Goal: Information Seeking & Learning: Find specific page/section

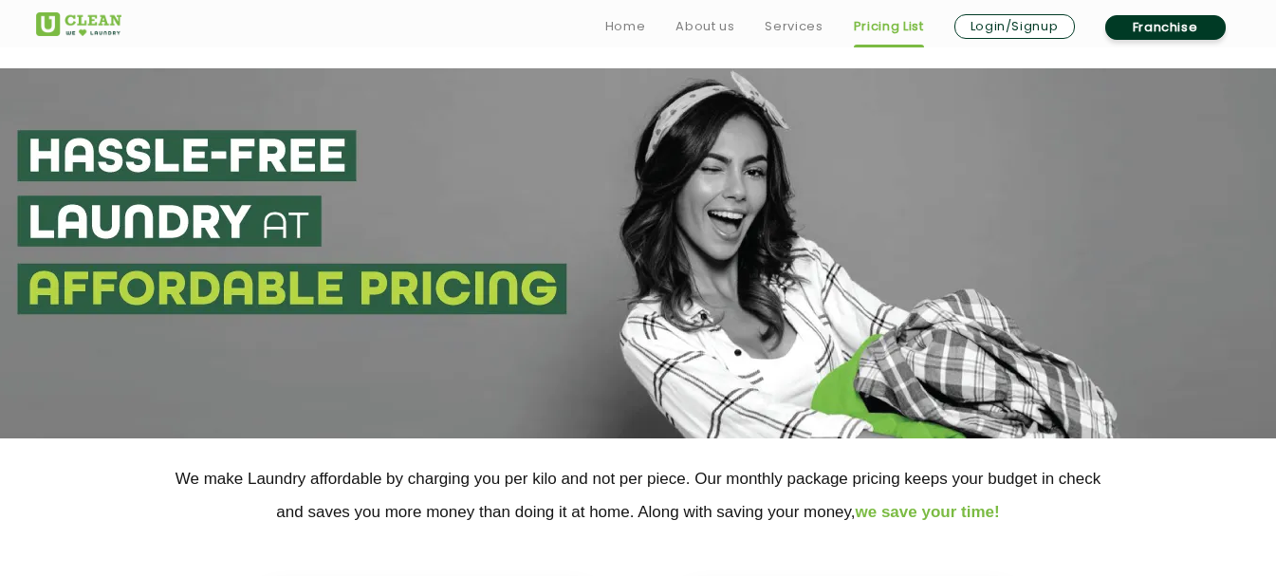
select select "192"
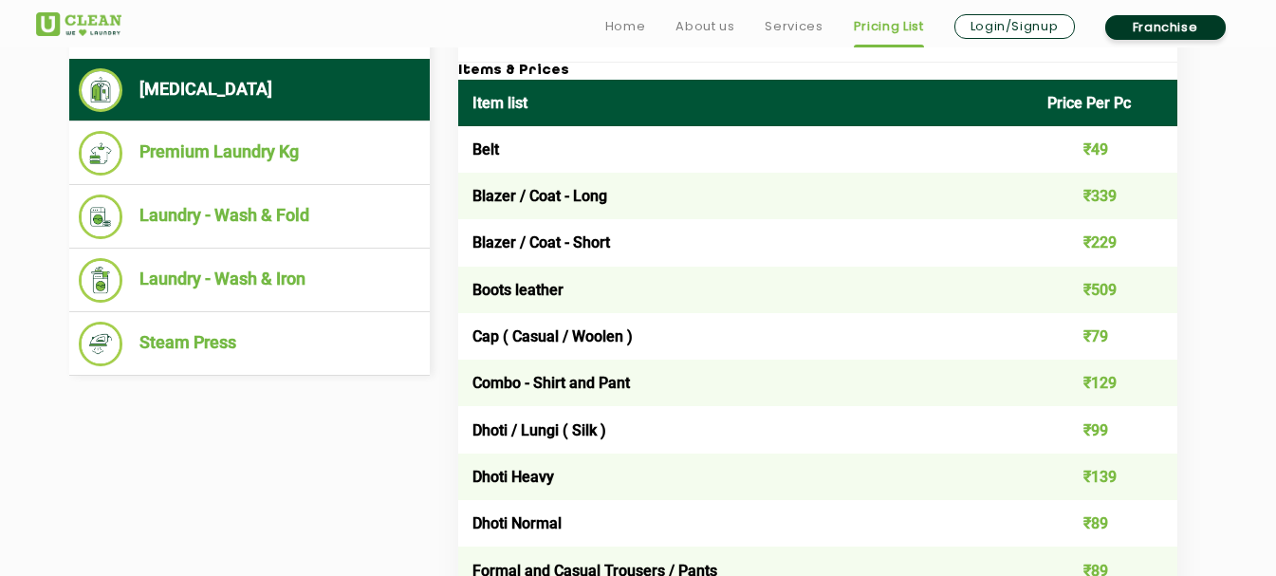
scroll to position [797, 0]
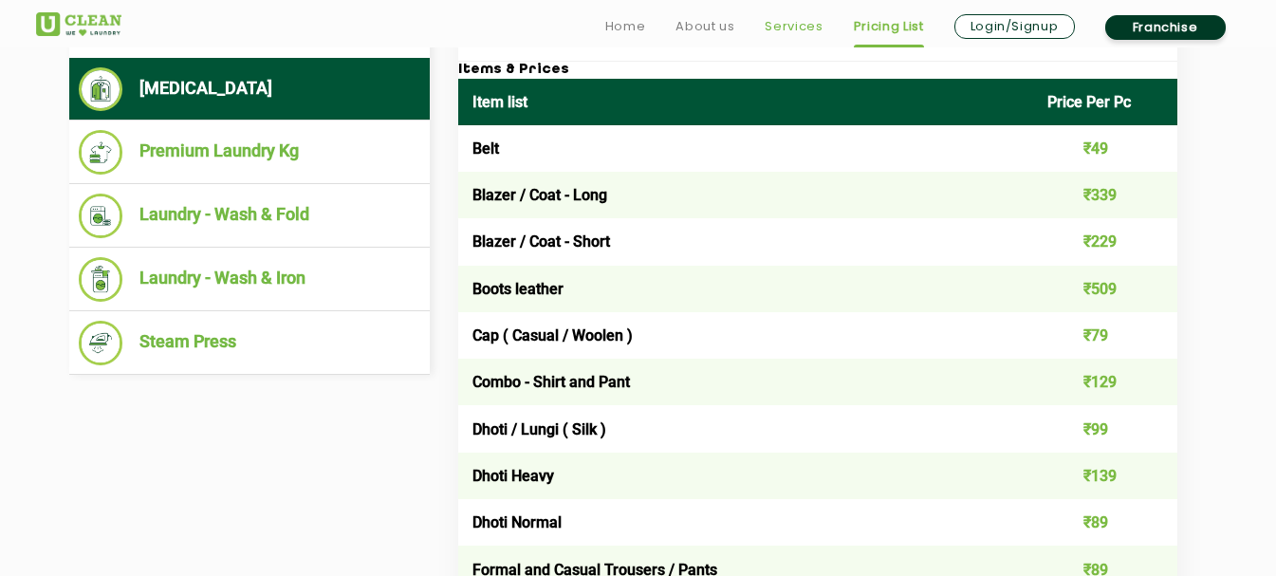
click at [787, 15] on link "Services" at bounding box center [794, 26] width 58 height 23
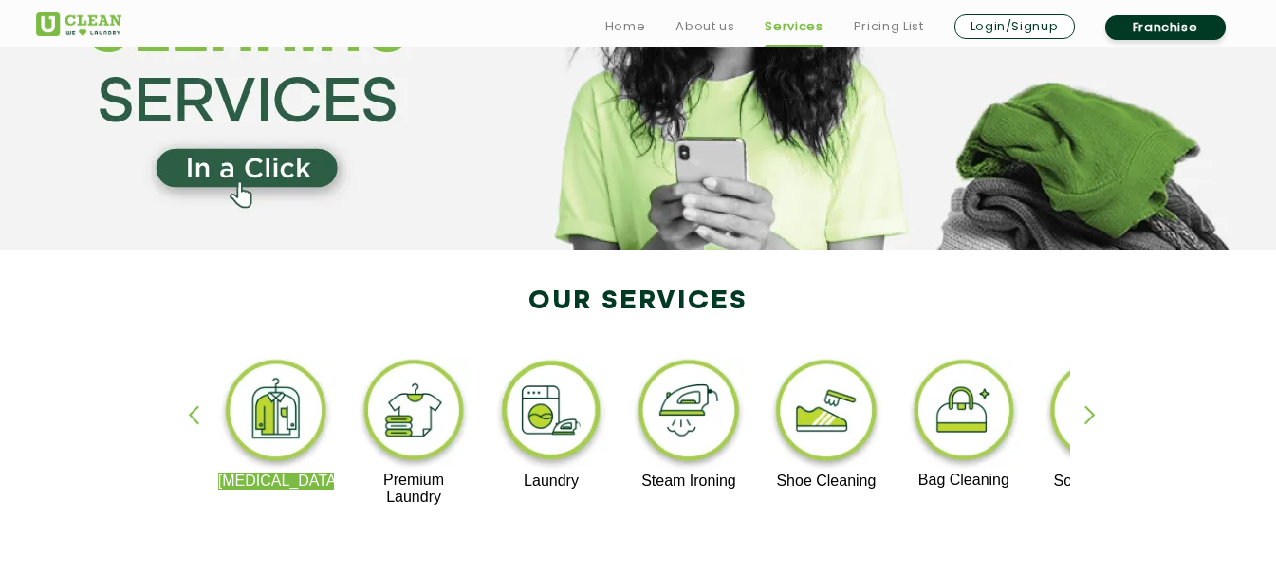
scroll to position [193, 0]
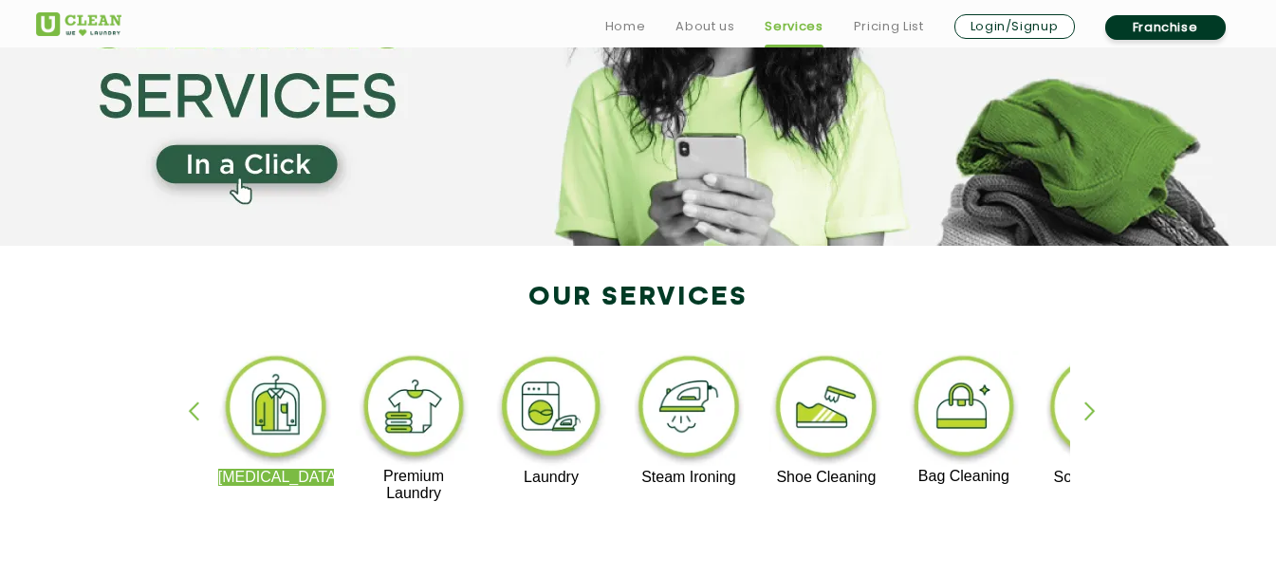
click at [1102, 413] on div "button" at bounding box center [1098, 427] width 28 height 52
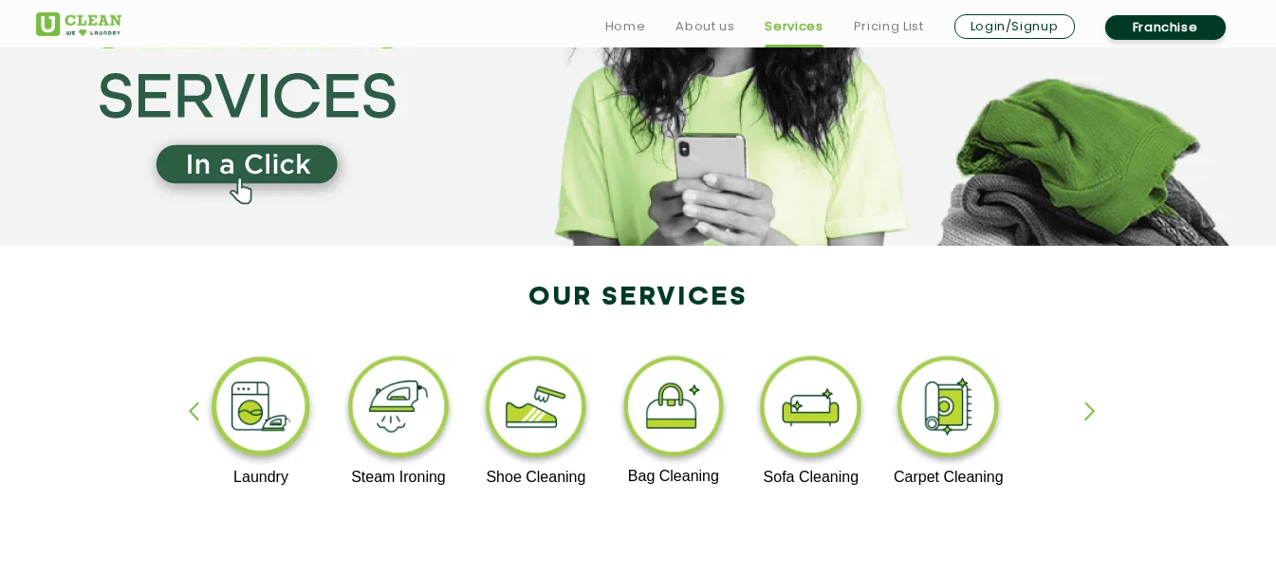
click at [1094, 409] on div "button" at bounding box center [1098, 427] width 28 height 52
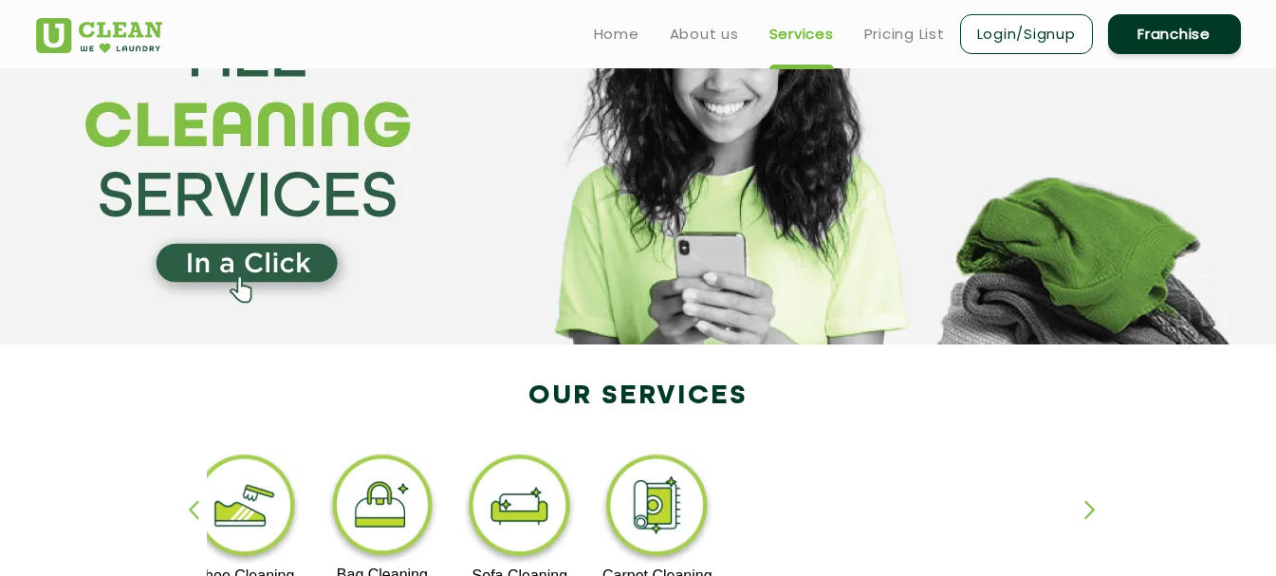
scroll to position [0, 0]
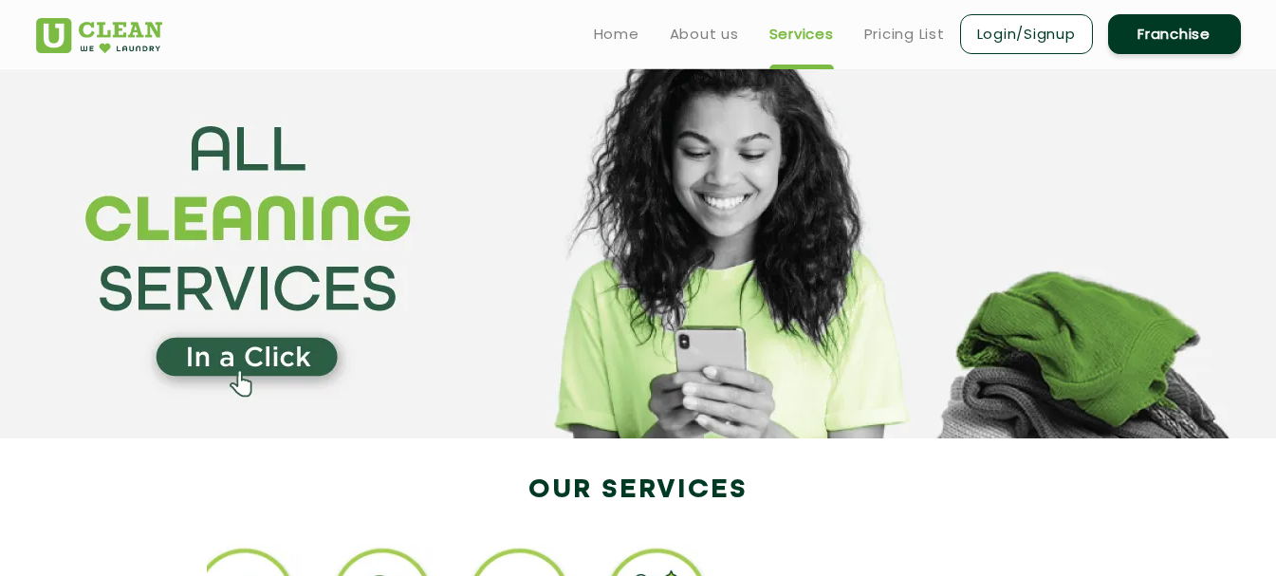
click at [908, 21] on ul "Home About us Services Pricing List Login/Signup Franchise" at bounding box center [910, 33] width 662 height 45
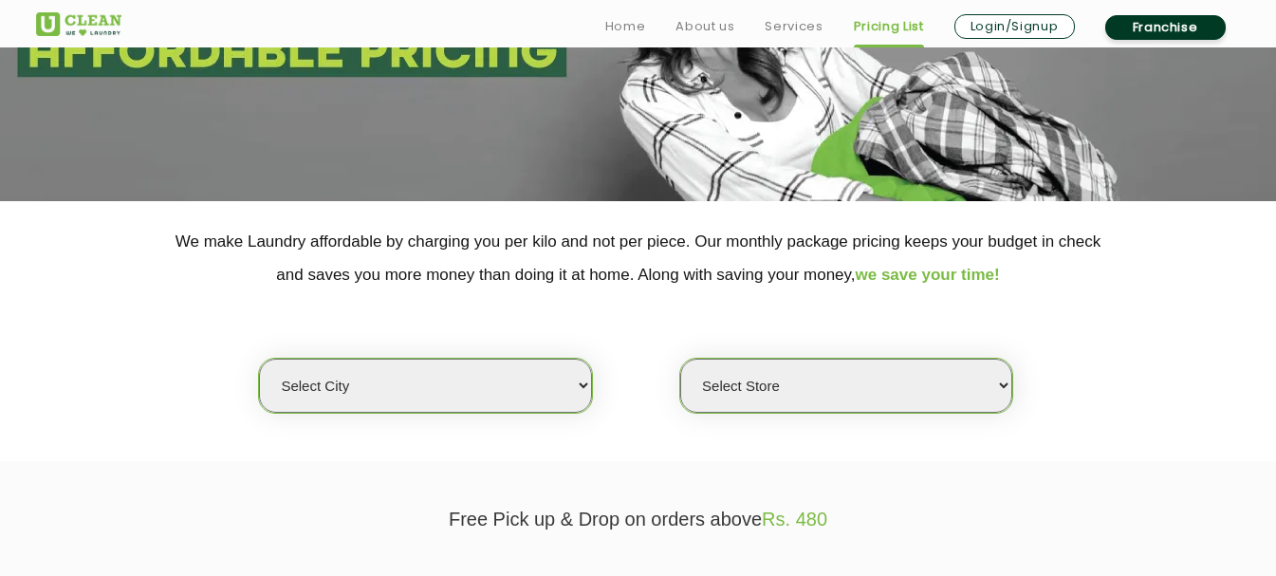
scroll to position [238, 0]
click at [459, 379] on select "Select city [GEOGRAPHIC_DATA] [GEOGRAPHIC_DATA] [GEOGRAPHIC_DATA] [GEOGRAPHIC_D…" at bounding box center [425, 385] width 332 height 54
select select "129"
click at [259, 358] on select "Select city [GEOGRAPHIC_DATA] [GEOGRAPHIC_DATA] [GEOGRAPHIC_DATA] [GEOGRAPHIC_D…" at bounding box center [425, 385] width 332 height 54
click at [781, 392] on select "Select Store [GEOGRAPHIC_DATA]" at bounding box center [846, 385] width 332 height 54
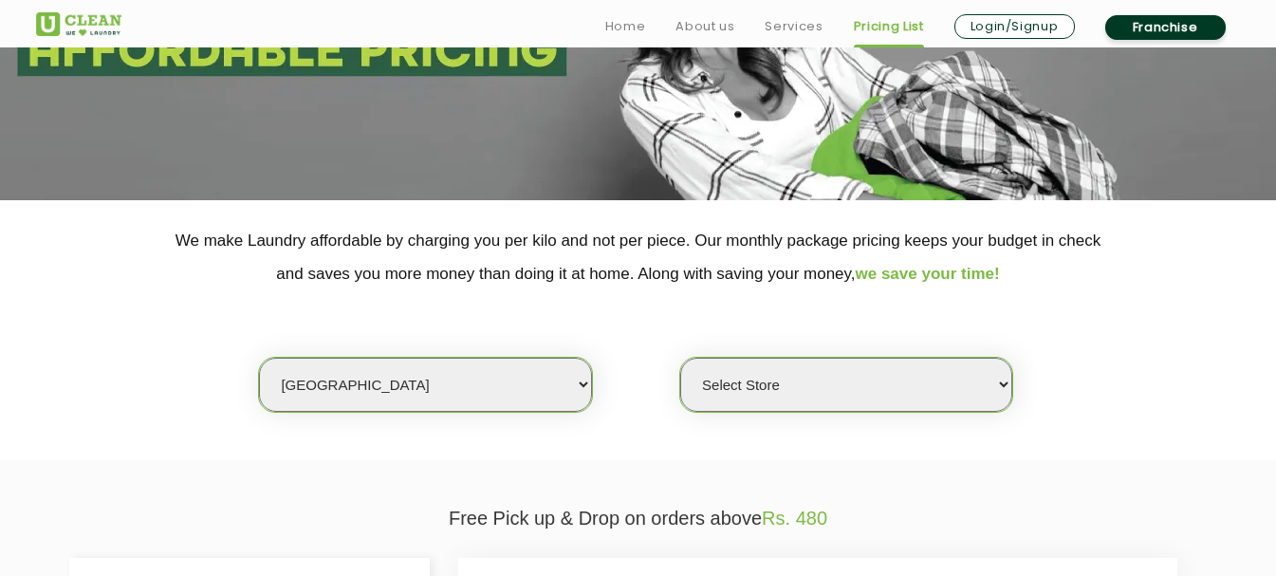
select select "366"
click at [680, 358] on select "Select Store [GEOGRAPHIC_DATA]" at bounding box center [846, 385] width 332 height 54
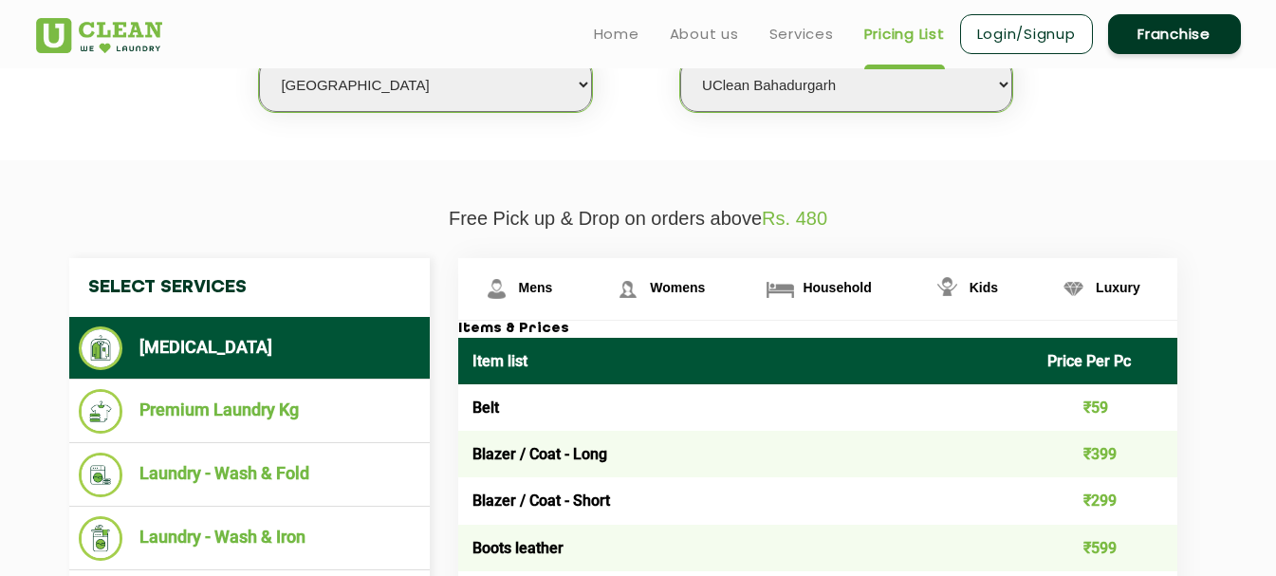
scroll to position [535, 0]
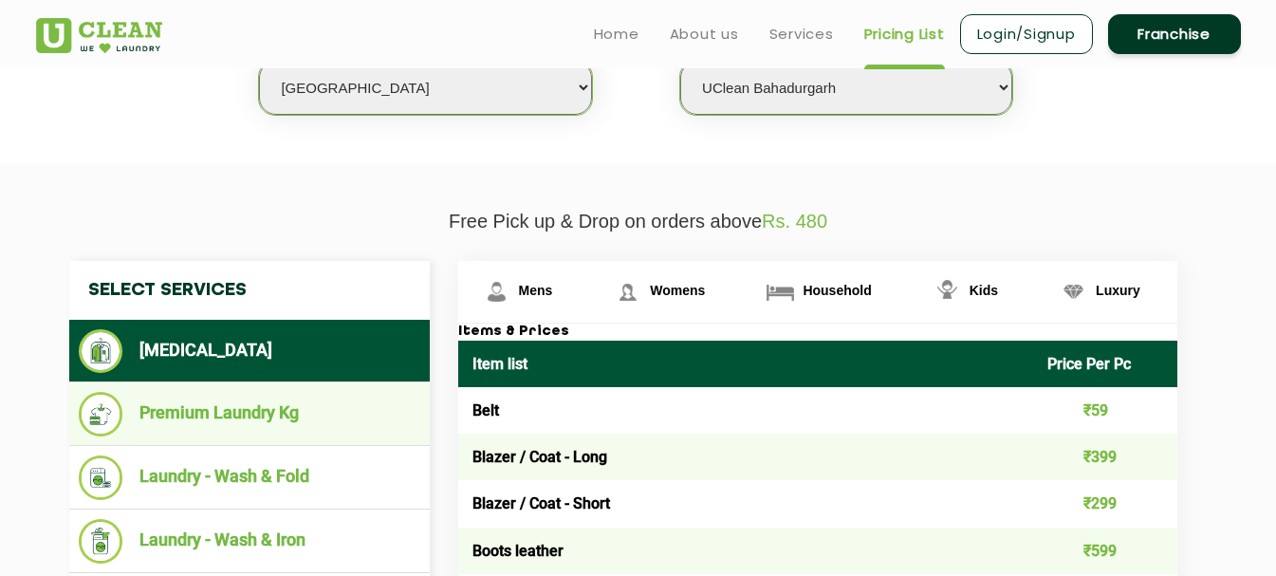
click at [302, 425] on li "Premium Laundry Kg" at bounding box center [250, 414] width 342 height 45
